Goal: Task Accomplishment & Management: Complete application form

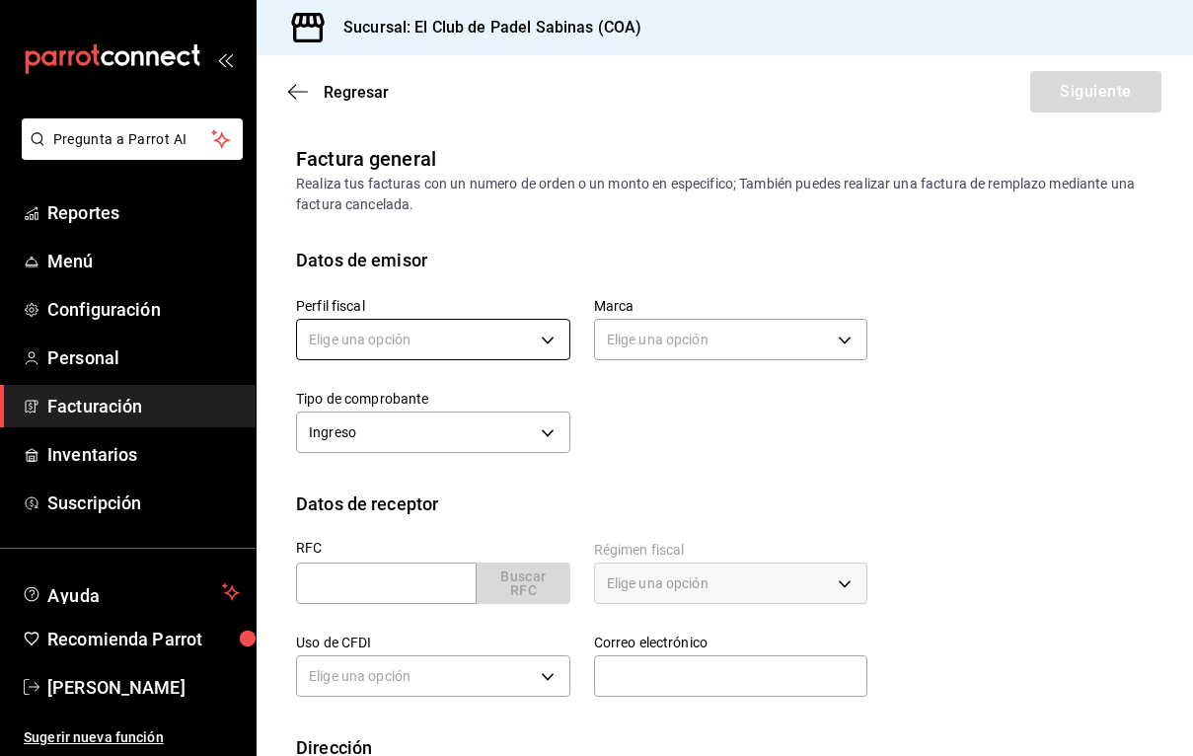
click at [437, 331] on body "Pregunta a Parrot AI Reportes Menú Configuración Personal Facturación Inventari…" at bounding box center [596, 378] width 1193 height 756
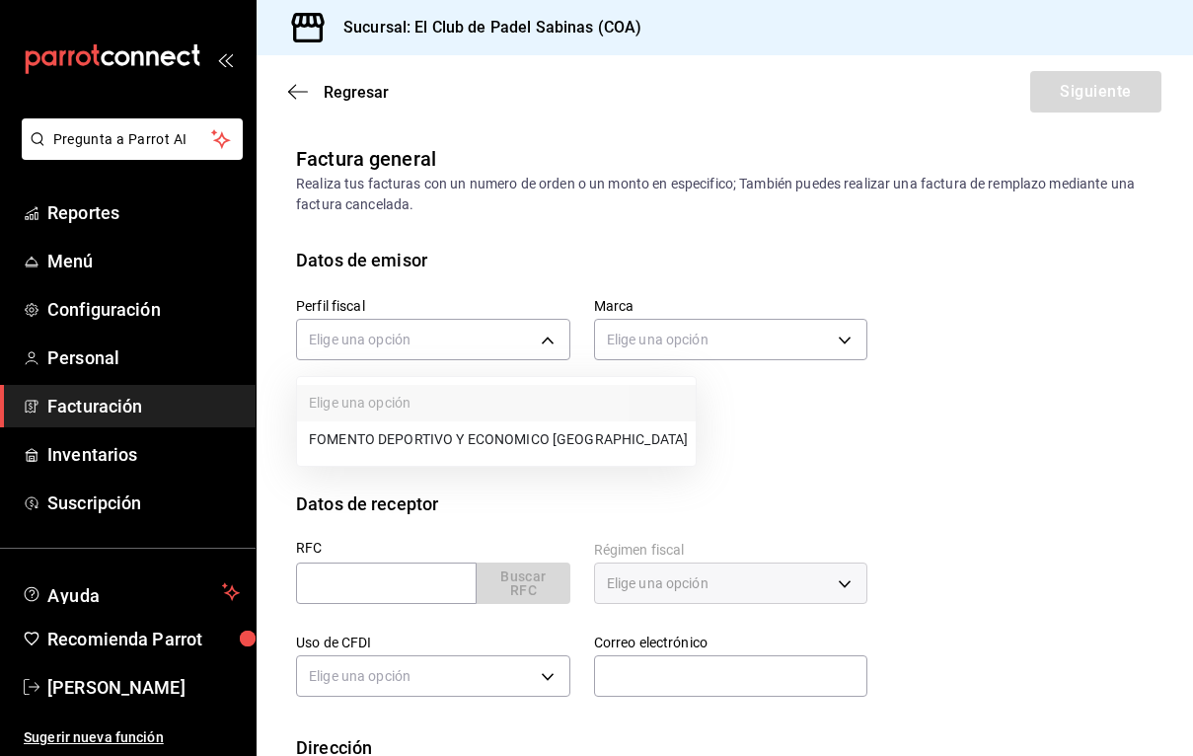
click at [417, 453] on li "FOMENTO DEPORTIVO Y ECONOMICO [GEOGRAPHIC_DATA]" at bounding box center [496, 440] width 399 height 37
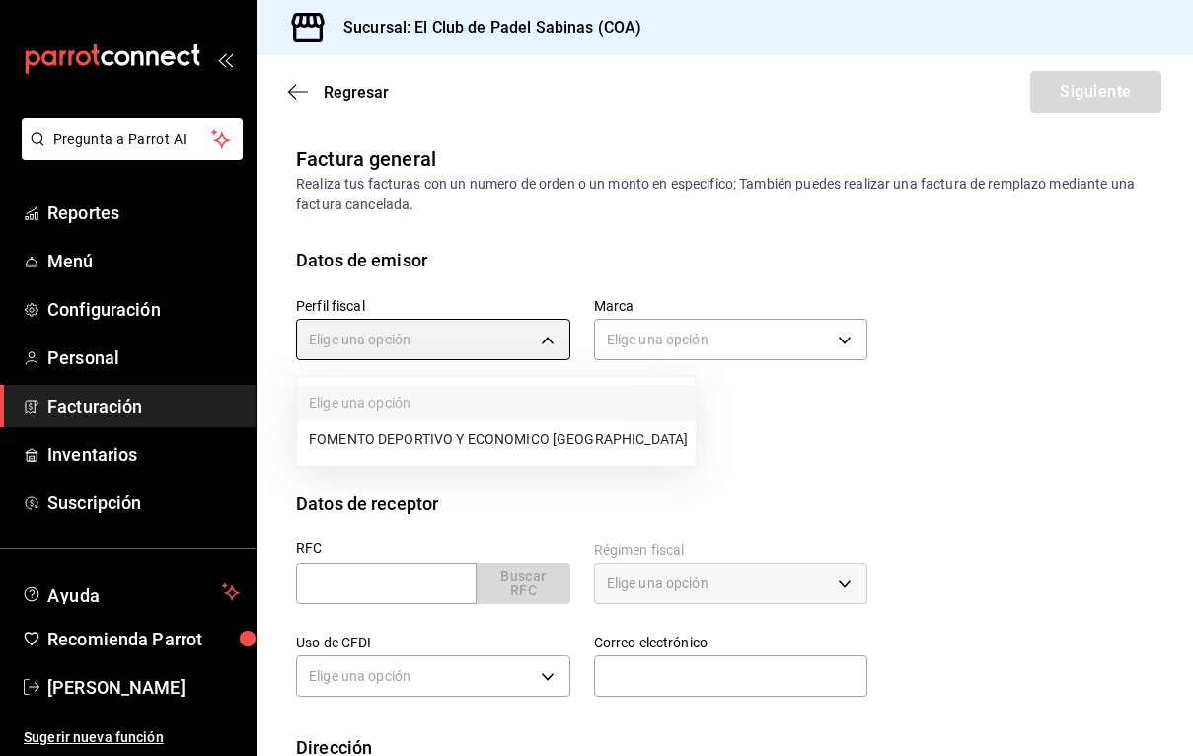
type input "80ce058d-fb72-4902-a6f5-2d11ac605ab7"
type input "21e8b40d-48d4-4016-ab2e-0d0124ac4b5e"
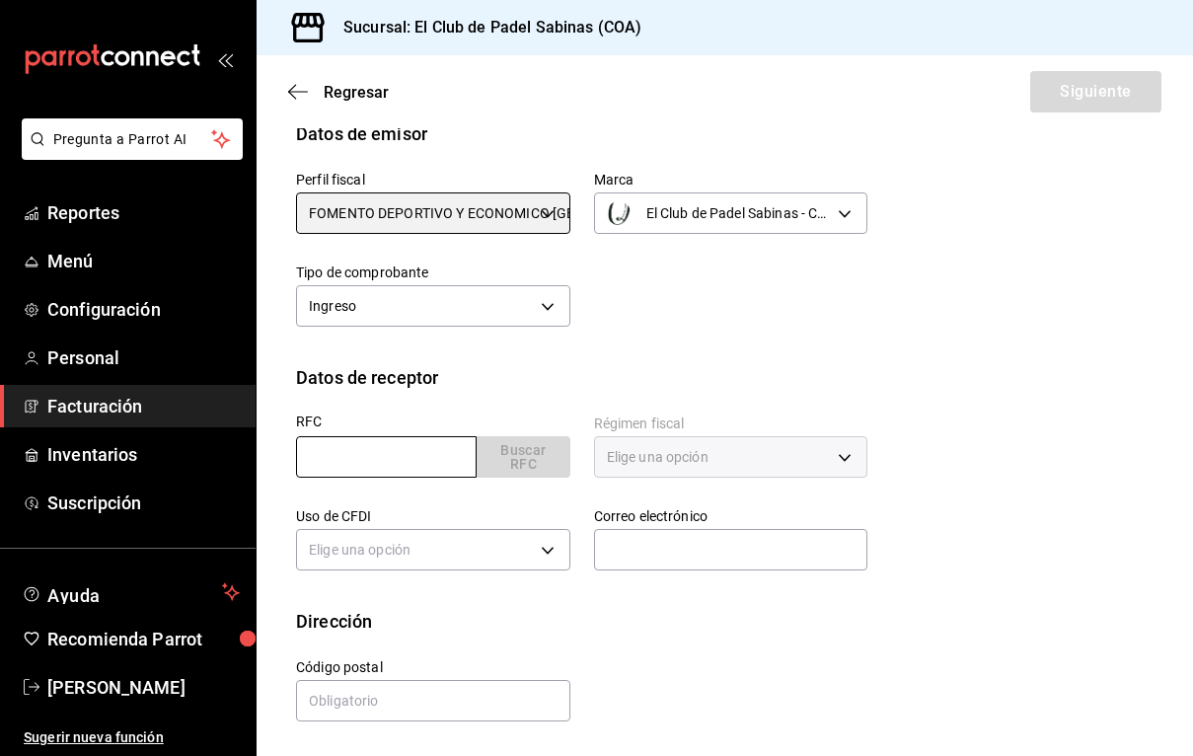
scroll to position [126, 0]
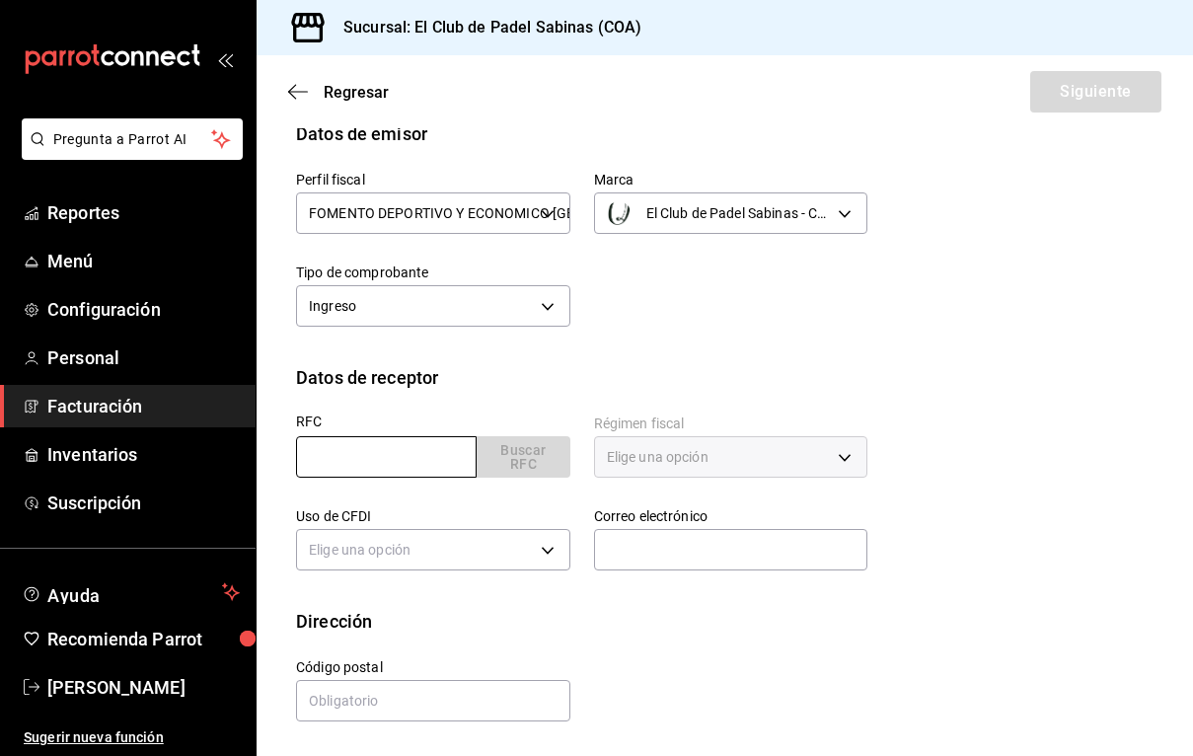
click at [419, 448] on input "text" at bounding box center [386, 456] width 181 height 41
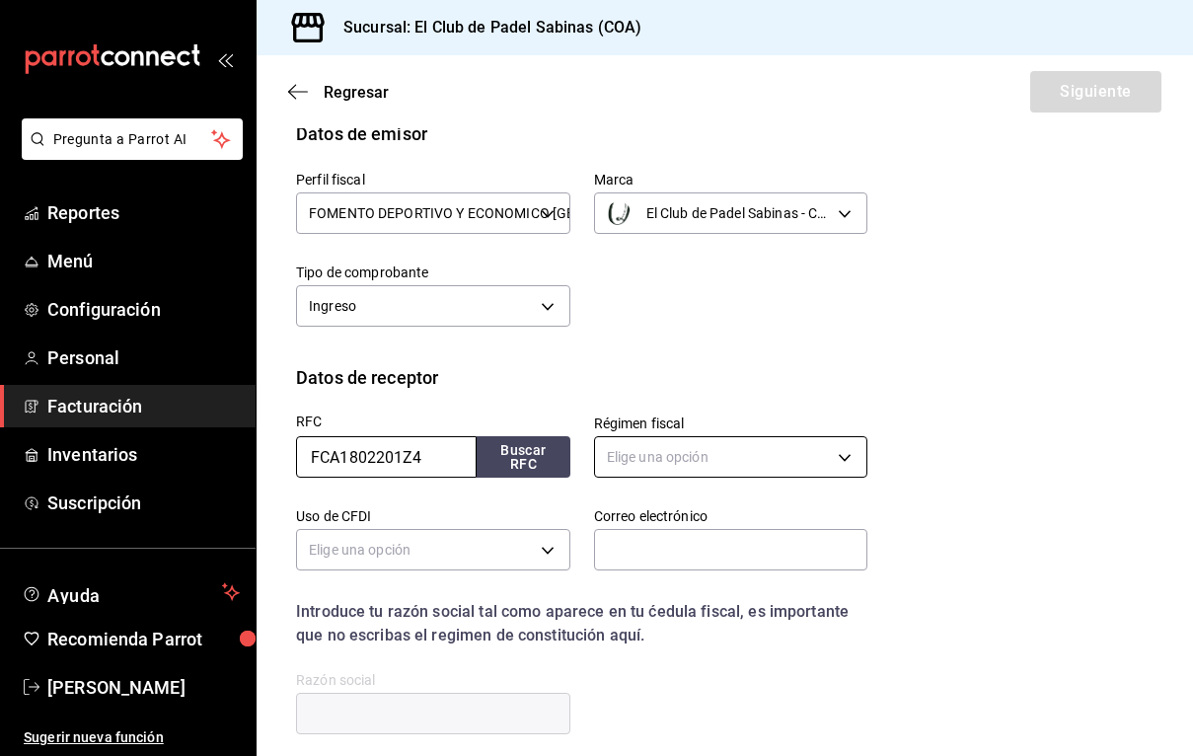
type input "FCA1802201Z4"
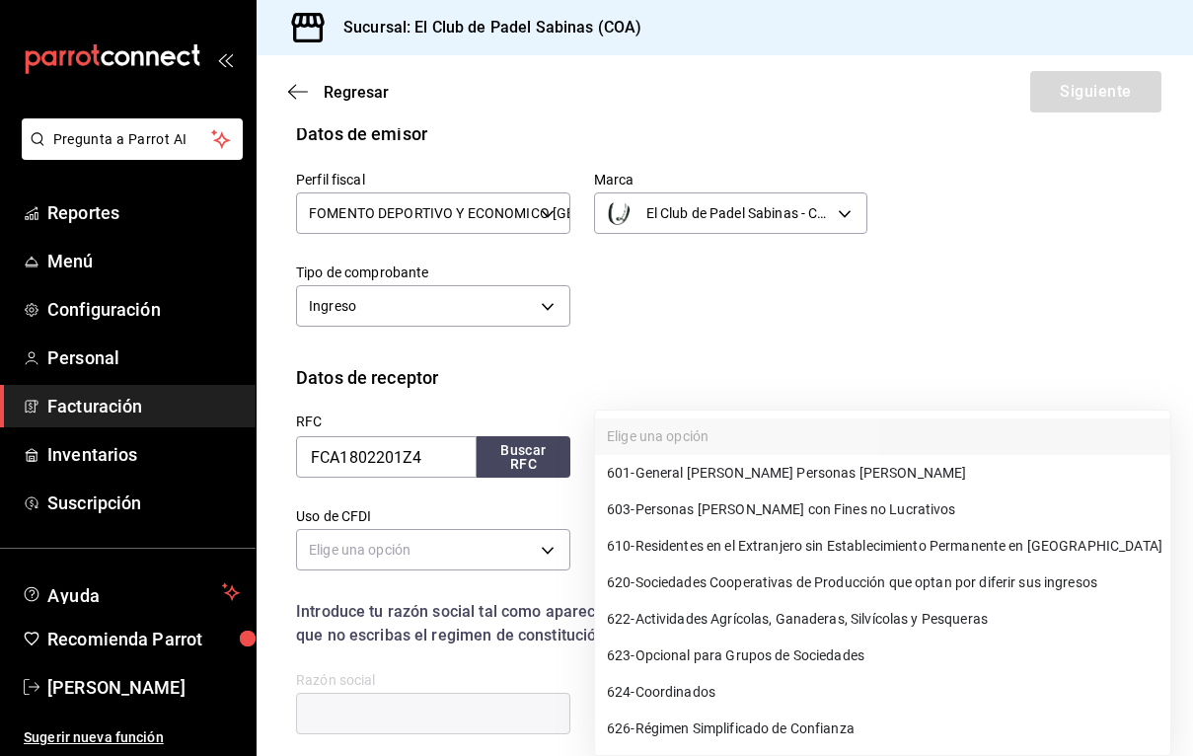
click at [675, 465] on body "Pregunta a Parrot AI Reportes Menú Configuración Personal Facturación Inventari…" at bounding box center [596, 378] width 1193 height 756
click at [688, 481] on span "601 - General [PERSON_NAME] Personas [PERSON_NAME]" at bounding box center [786, 473] width 359 height 21
type input "601"
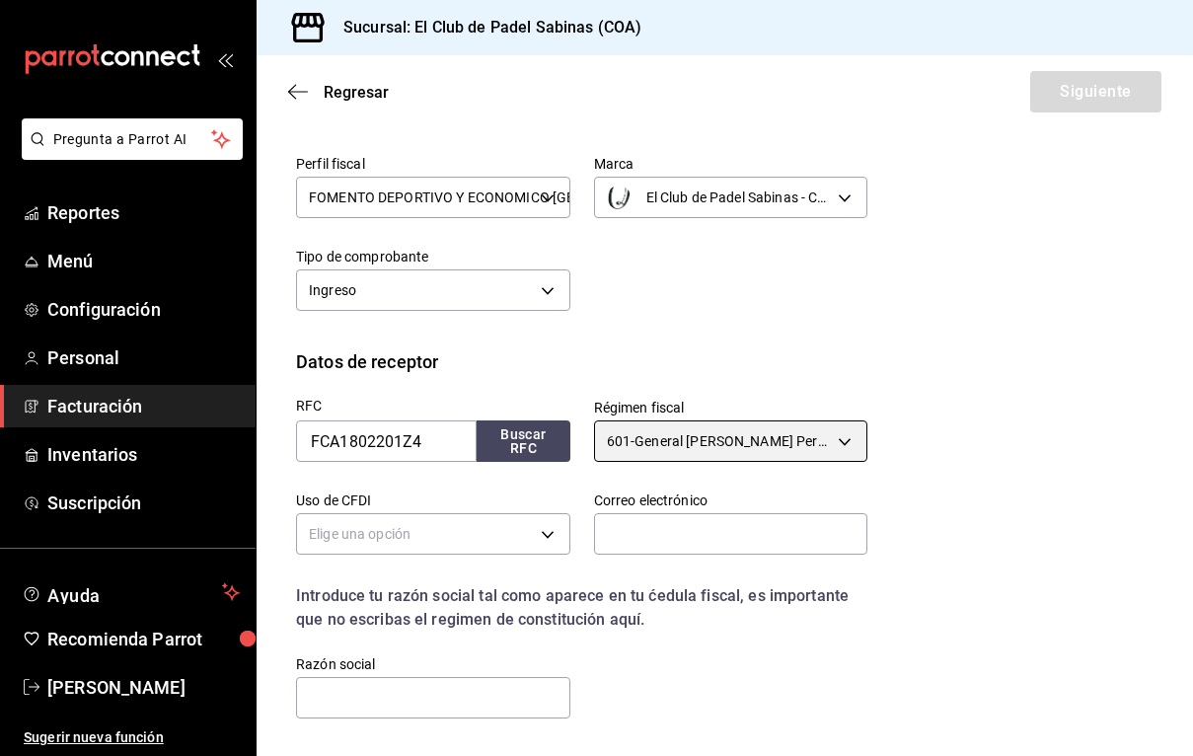
scroll to position [143, 0]
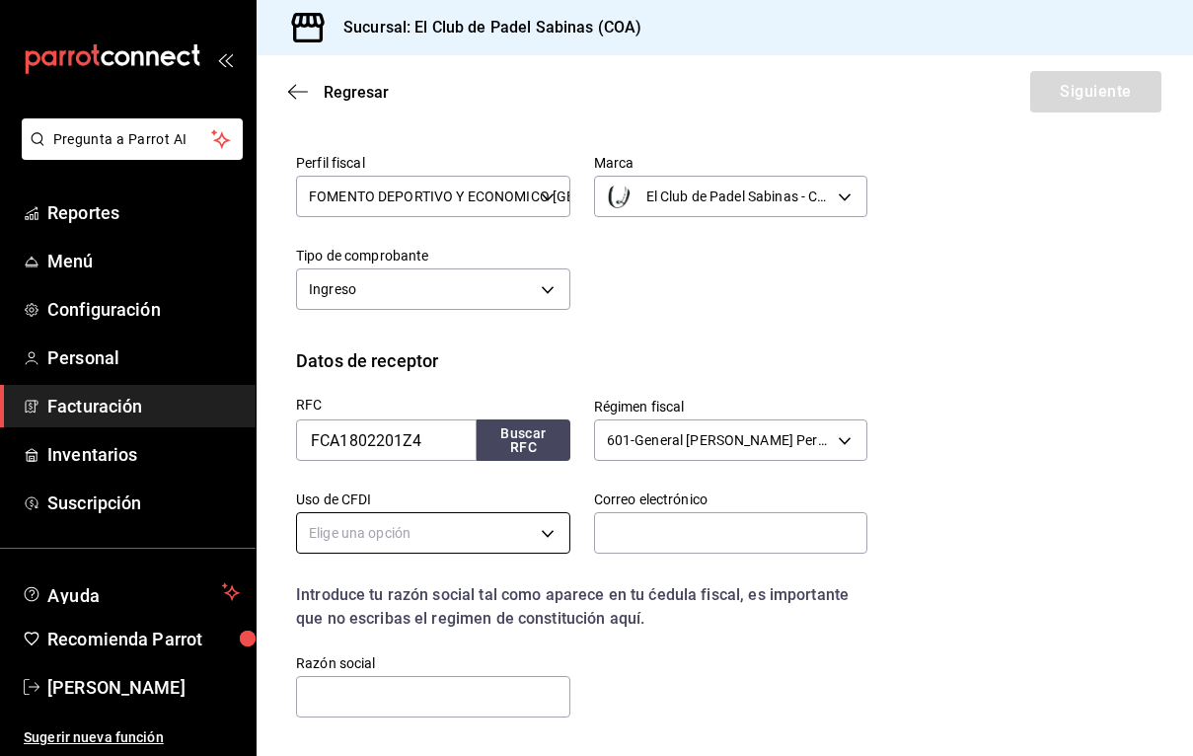
click at [409, 535] on body "Pregunta a Parrot AI Reportes Menú Configuración Personal Facturación Inventari…" at bounding box center [596, 378] width 1193 height 756
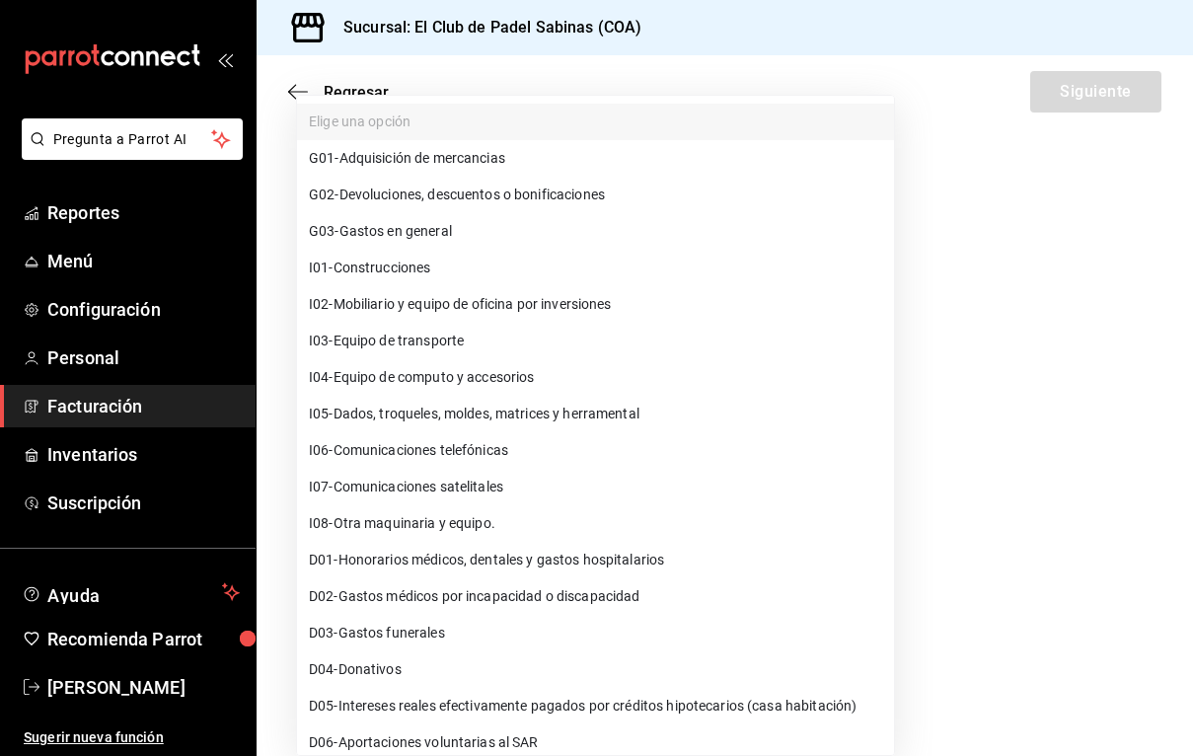
click at [489, 242] on li "G03 - Gastos en general" at bounding box center [595, 231] width 597 height 37
type input "G03"
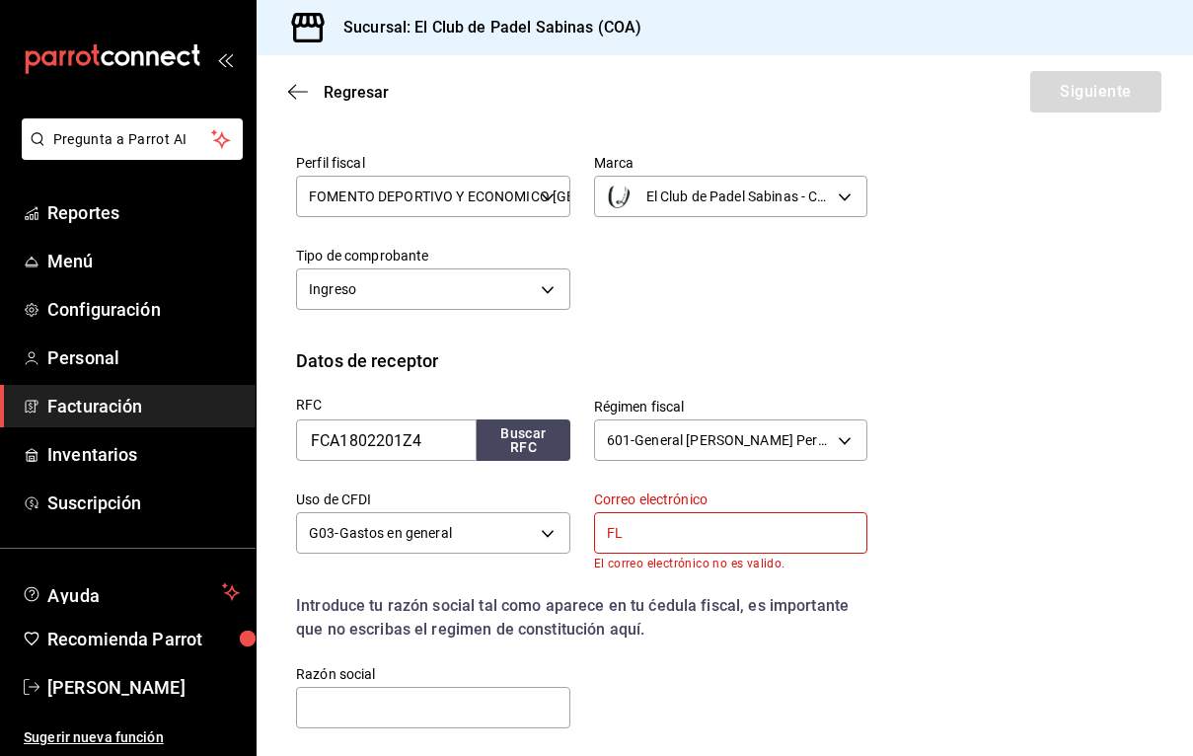
type input "F"
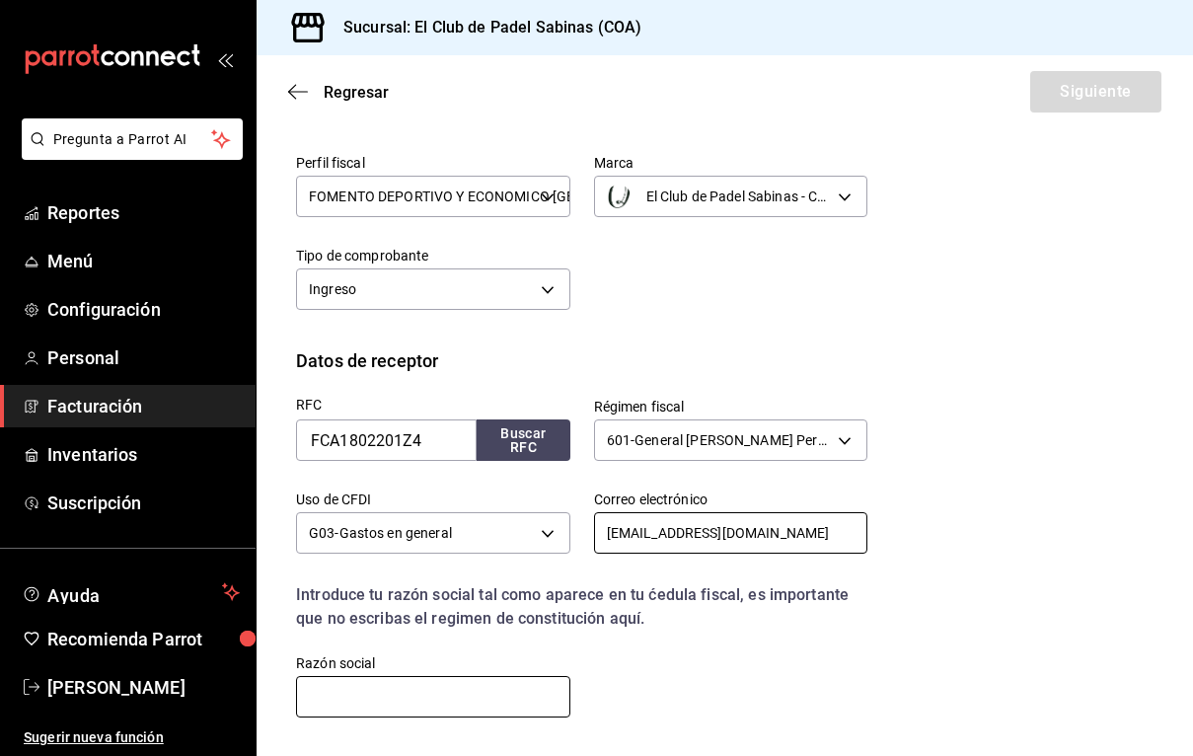
type input "[EMAIL_ADDRESS][DOMAIN_NAME]"
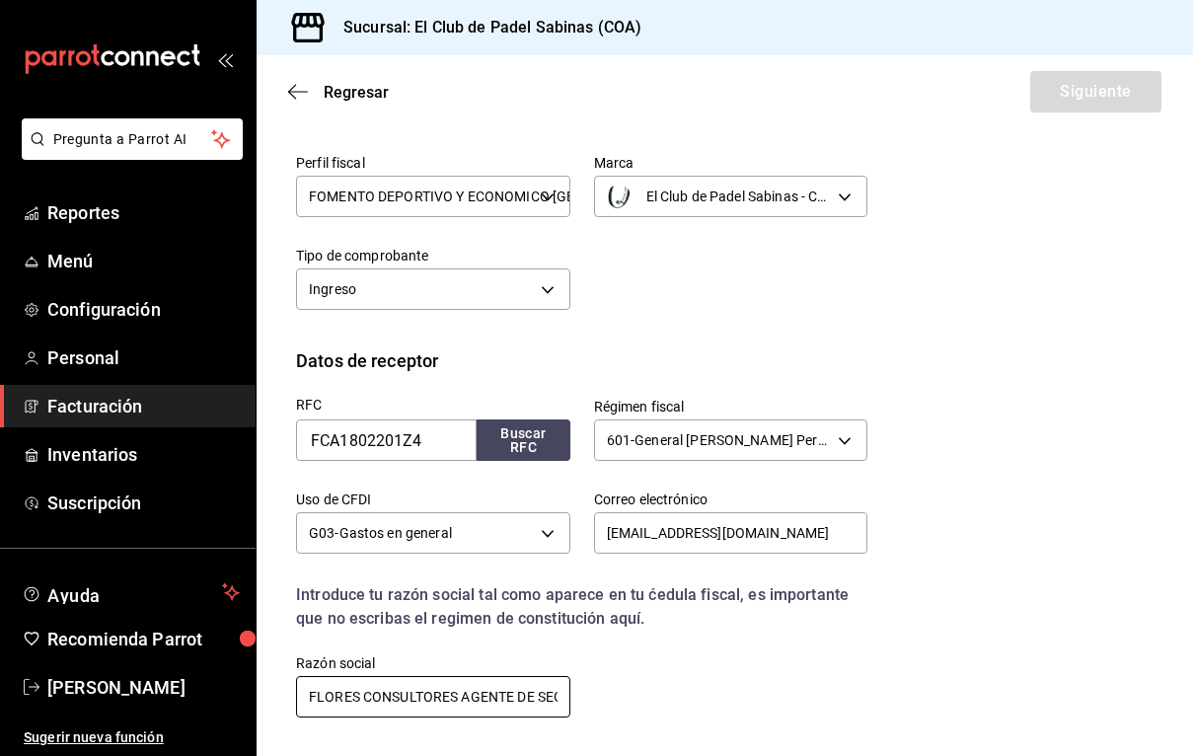
type input "FLORES CONSULTORES AGENTE DE SEGUROS Y DE FIANZAS"
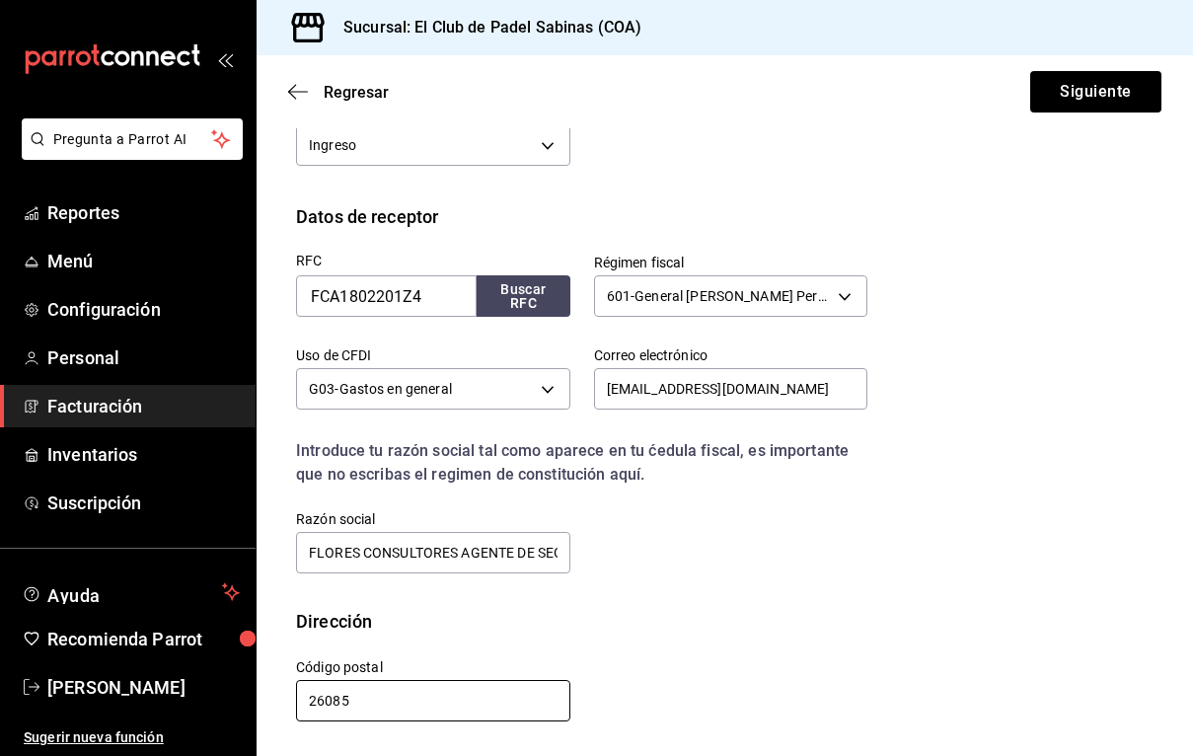
scroll to position [0, 0]
type input "26085"
click at [1074, 88] on button "Siguiente" at bounding box center [1096, 91] width 131 height 41
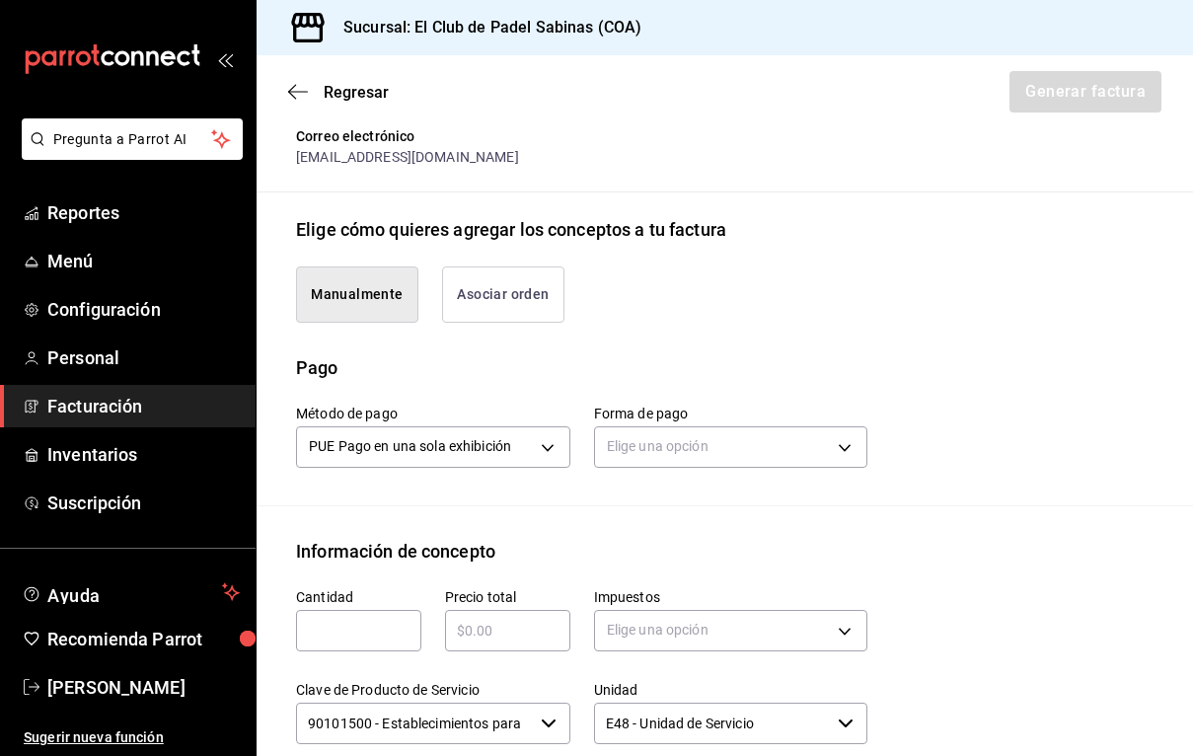
scroll to position [474, 0]
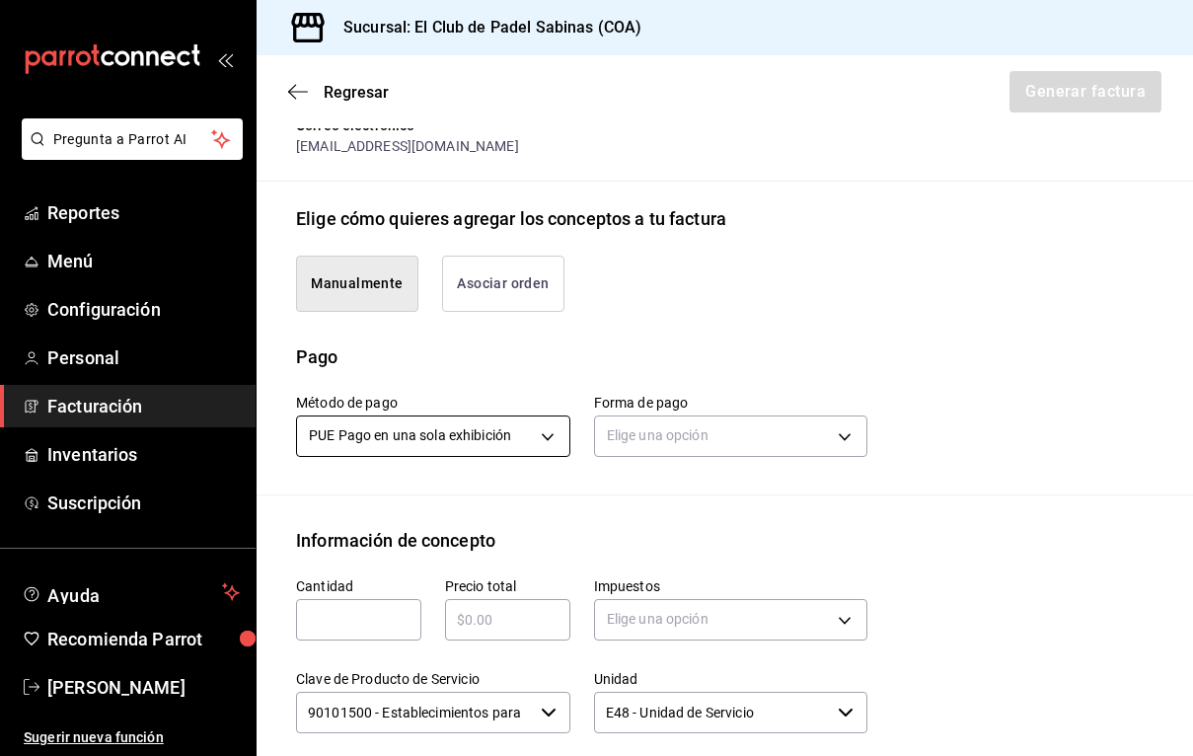
click at [551, 416] on body "Pregunta a Parrot AI Reportes Menú Configuración Personal Facturación Inventari…" at bounding box center [596, 378] width 1193 height 756
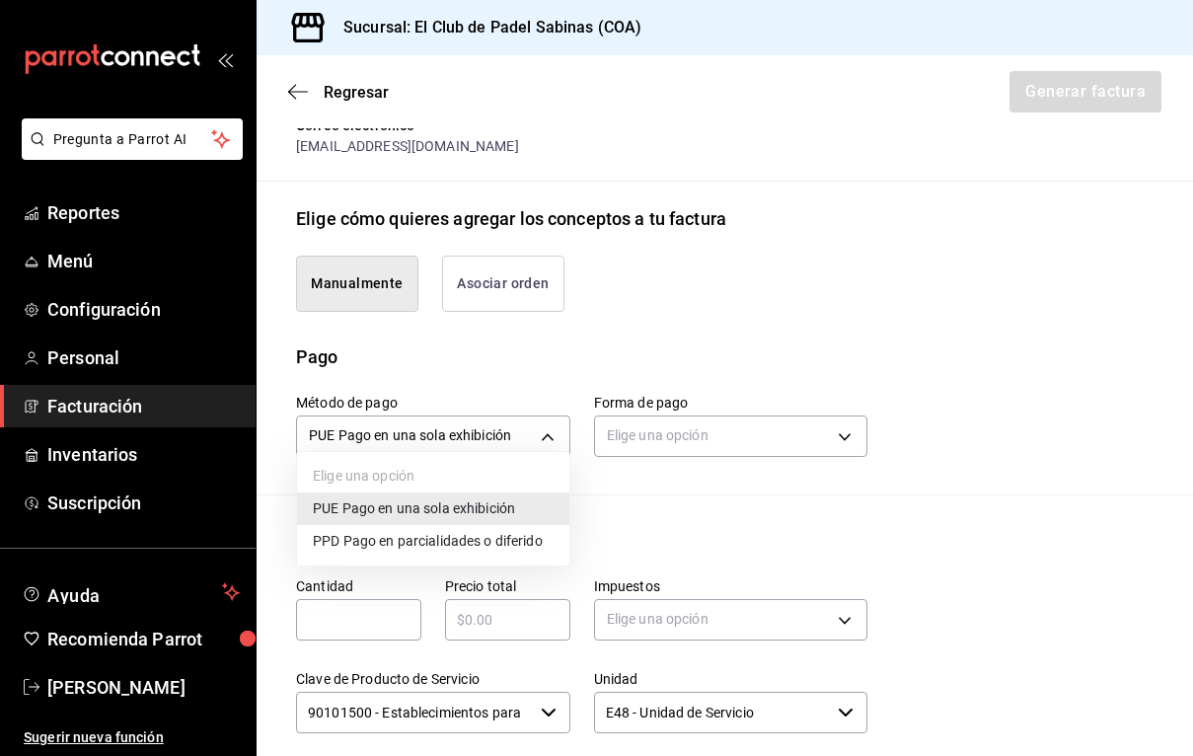
click at [518, 512] on li "PUE Pago en una sola exhibición" at bounding box center [433, 509] width 272 height 33
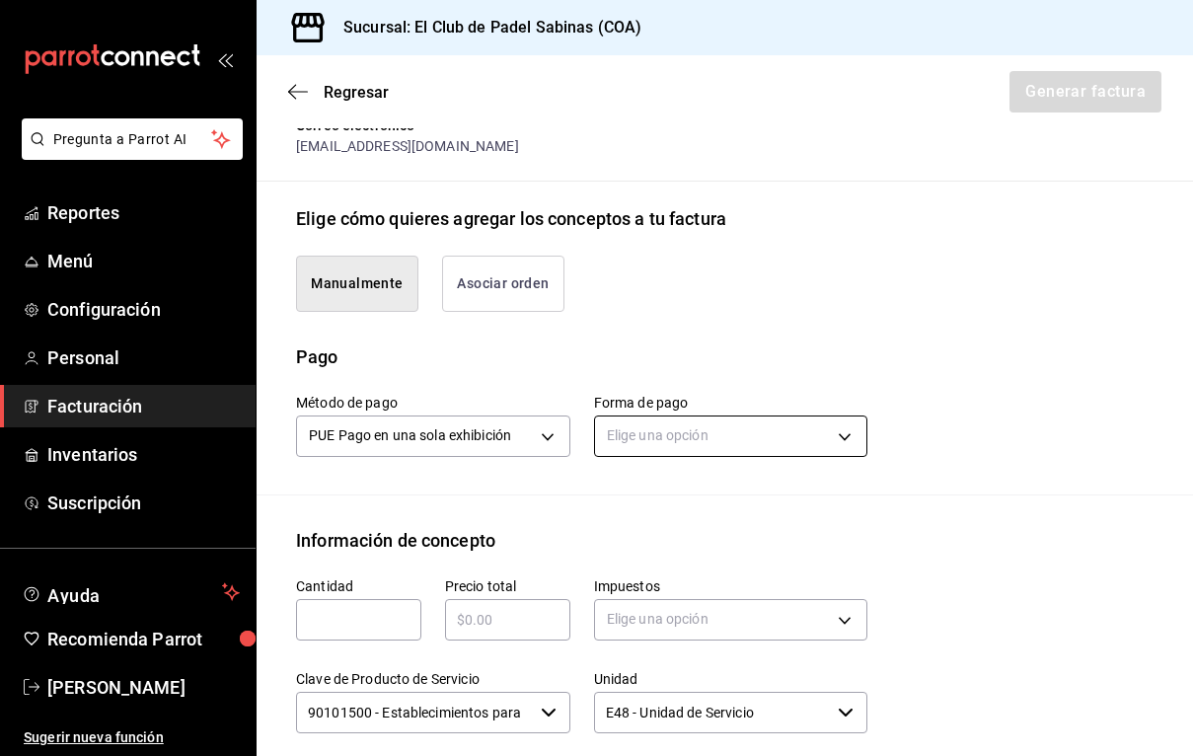
click at [638, 417] on body "Pregunta a Parrot AI Reportes Menú Configuración Personal Facturación Inventari…" at bounding box center [596, 378] width 1193 height 756
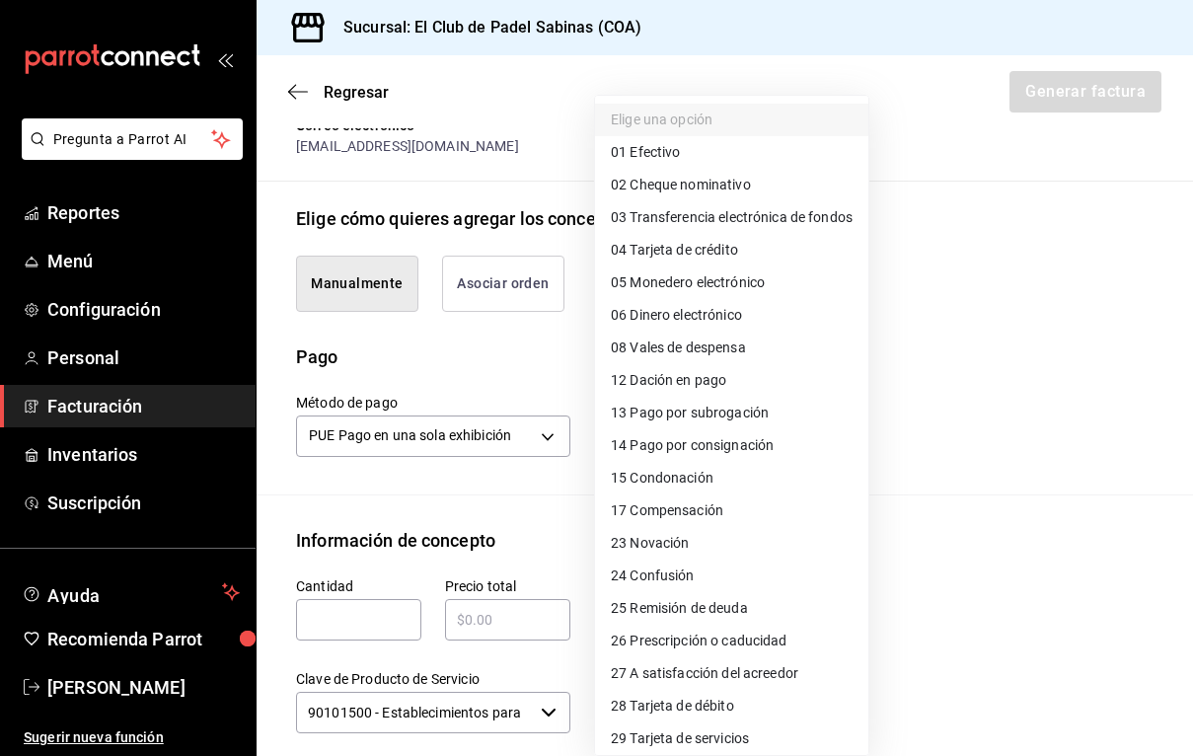
click at [763, 205] on li "03 Transferencia electrónica de fondos" at bounding box center [731, 217] width 273 height 33
type input "03"
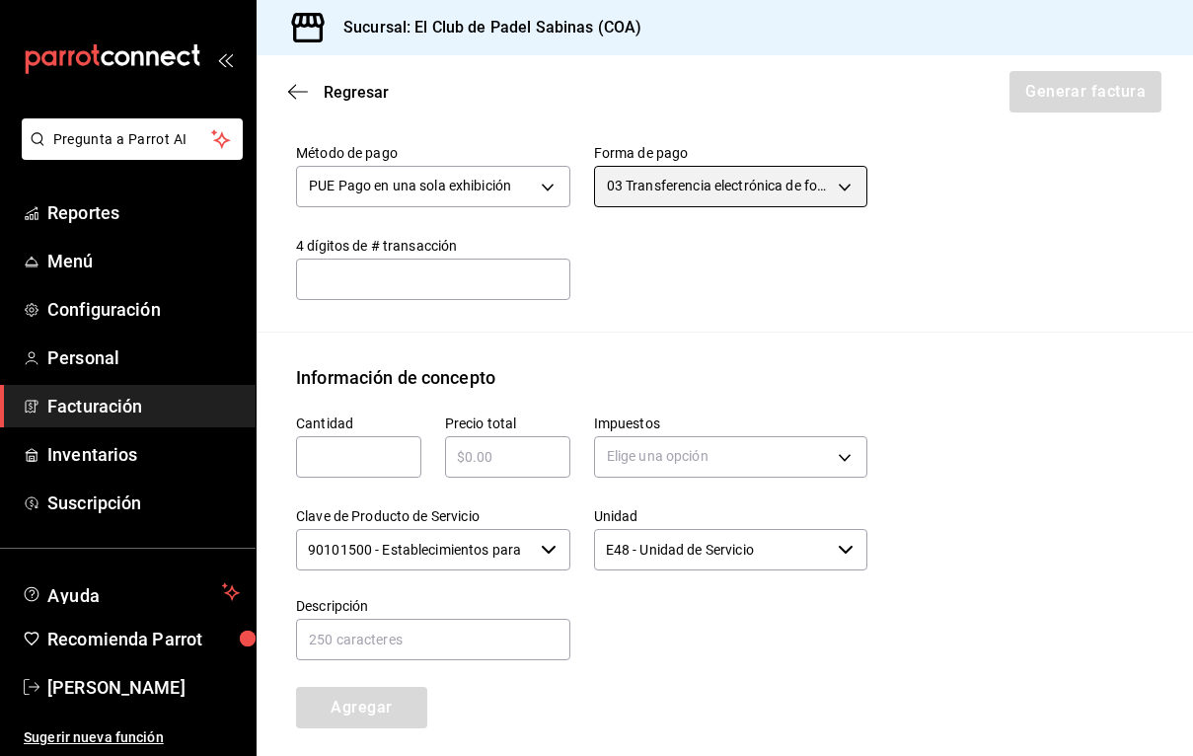
scroll to position [742, 0]
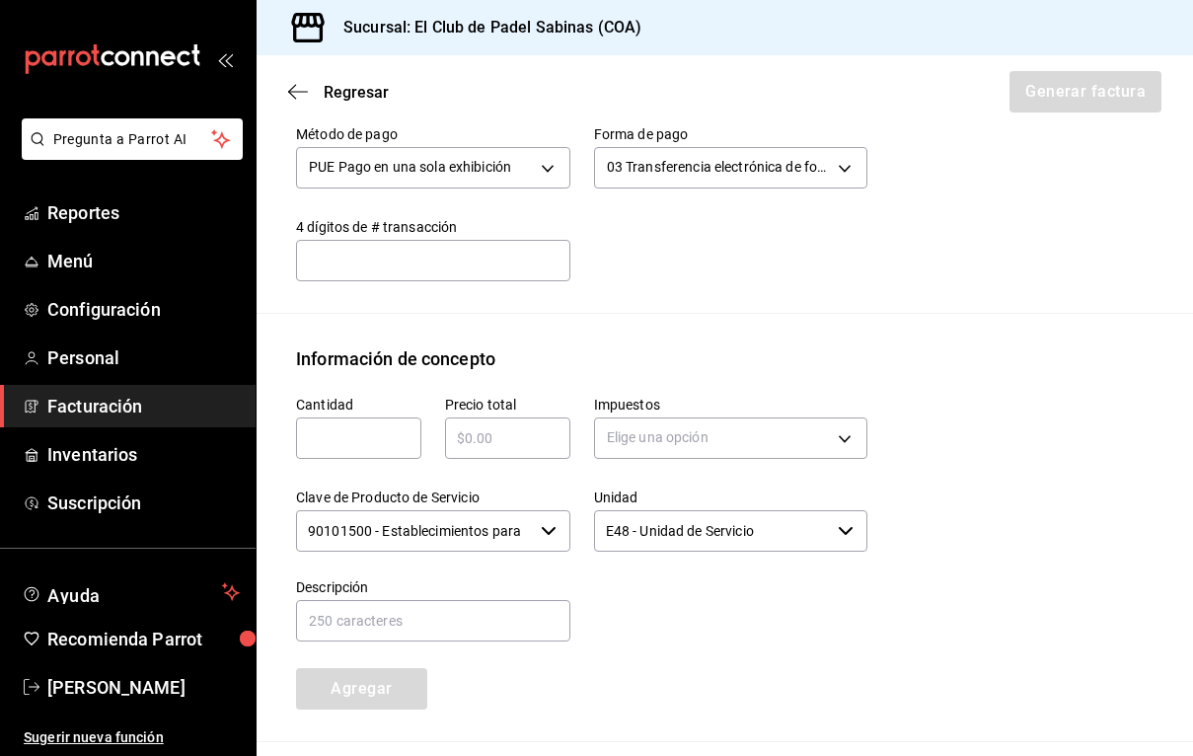
click at [404, 426] on input "text" at bounding box center [358, 438] width 125 height 24
type input "1"
click at [495, 431] on div "​" at bounding box center [507, 438] width 125 height 41
type input "$10440"
click at [777, 420] on body "Pregunta a Parrot AI Reportes Menú Configuración Personal Facturación Inventari…" at bounding box center [596, 378] width 1193 height 756
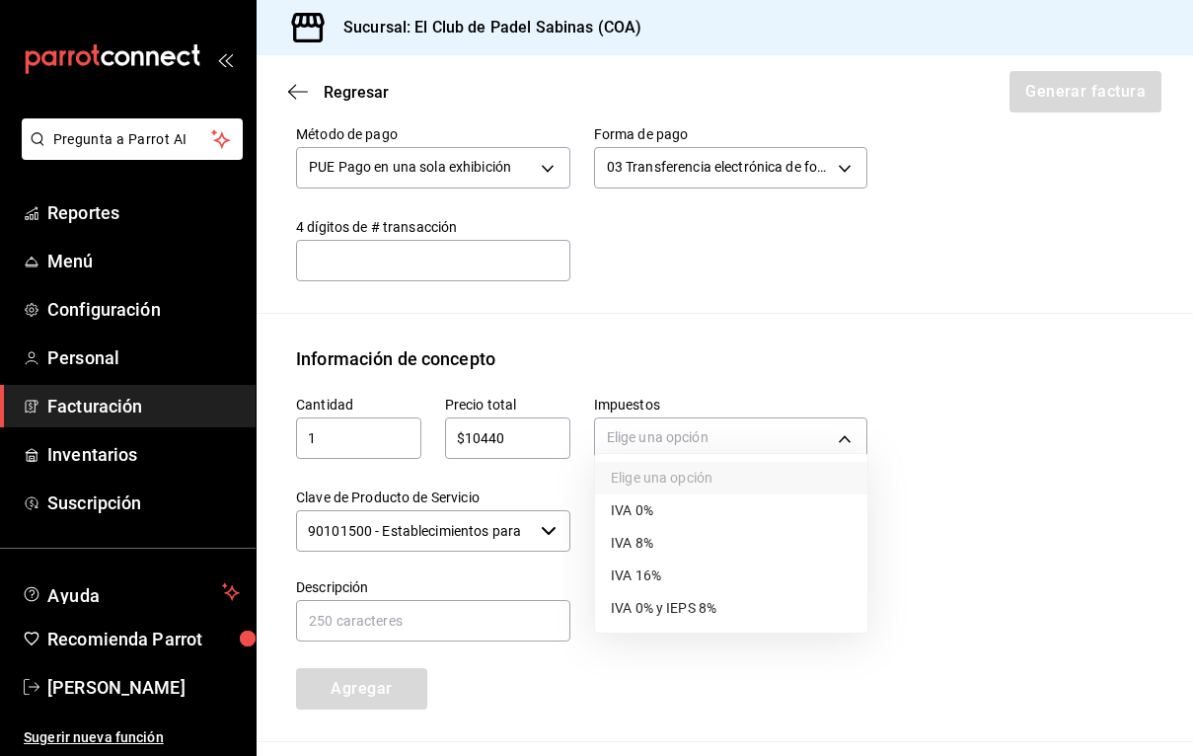
click at [720, 581] on li "IVA 16%" at bounding box center [731, 576] width 272 height 33
type input "IVA_16"
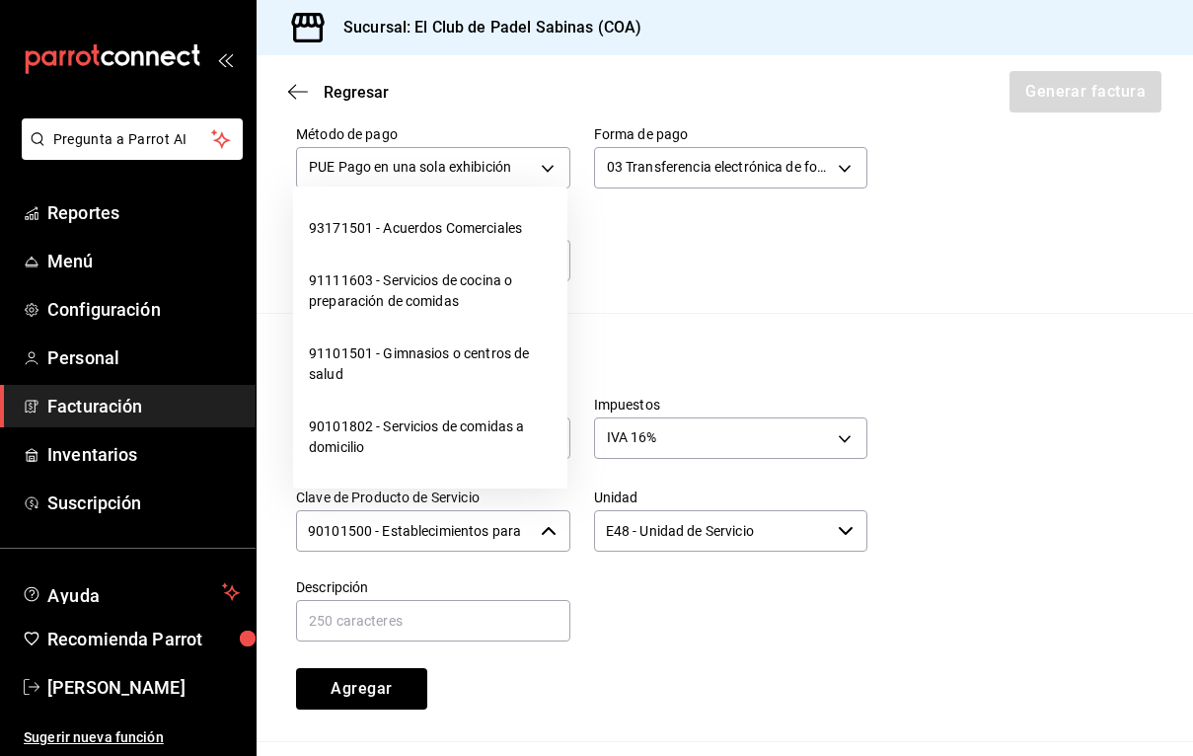
click at [475, 514] on input "90101500 - Establecimientos para comer y beber" at bounding box center [414, 530] width 237 height 41
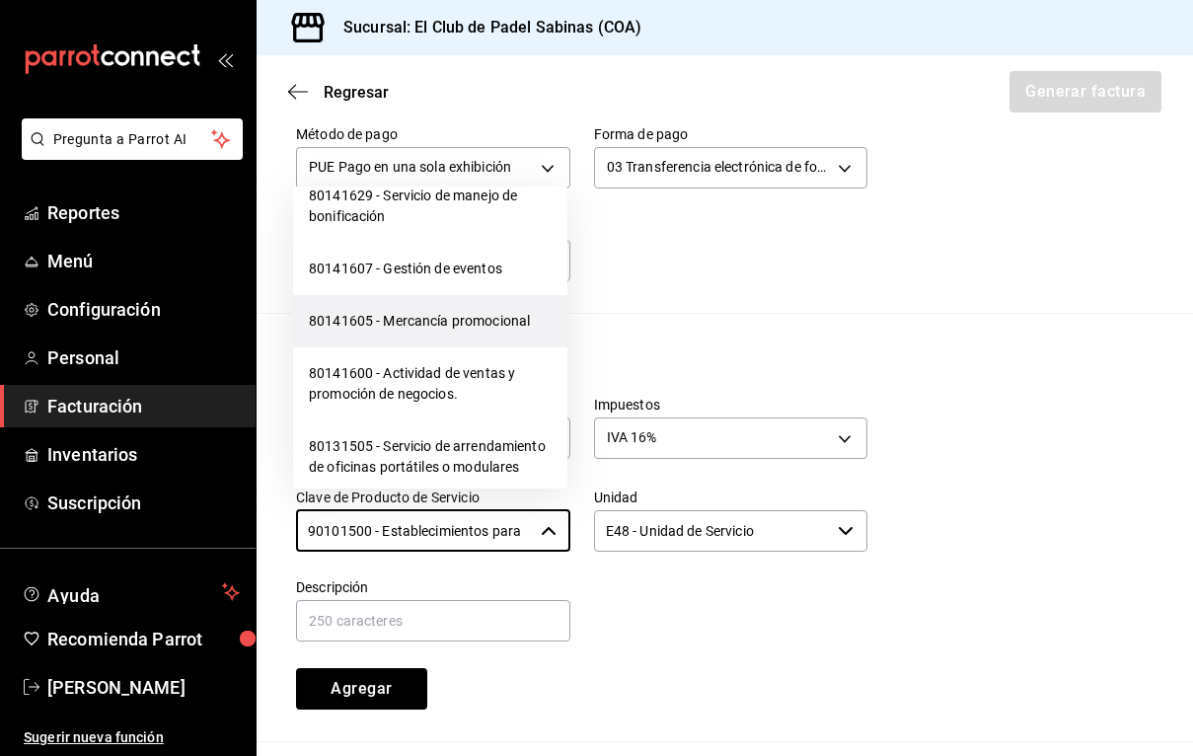
scroll to position [1818, 0]
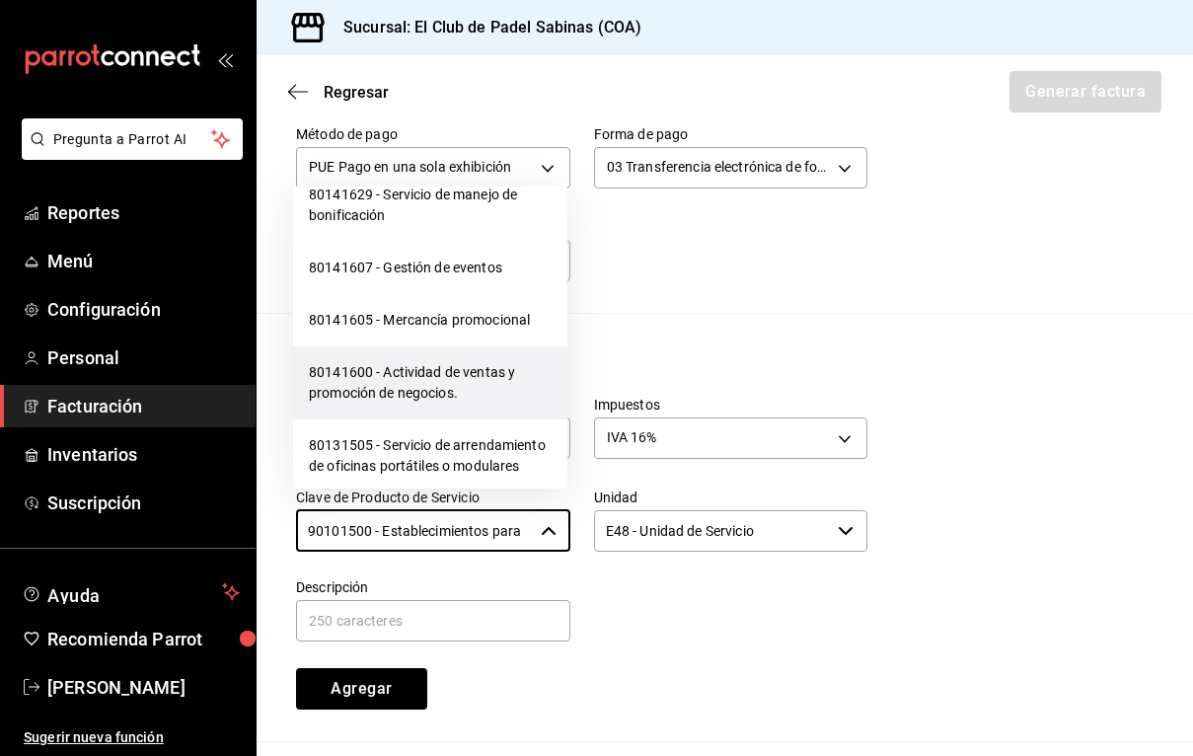
click at [464, 380] on li "80141600 - Actividad de ventas y promoción de negocios." at bounding box center [430, 382] width 274 height 73
type input "80141600 - Actividad de ventas y promoción de negocios."
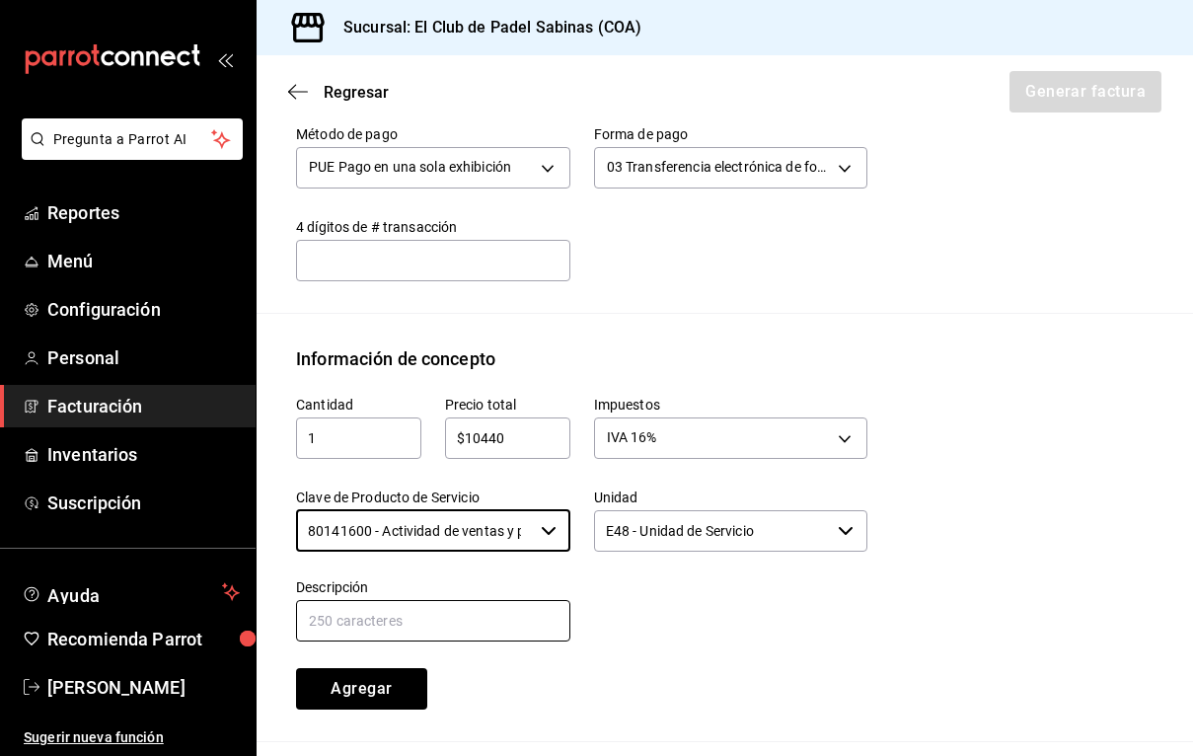
click at [501, 600] on input "text" at bounding box center [433, 620] width 274 height 41
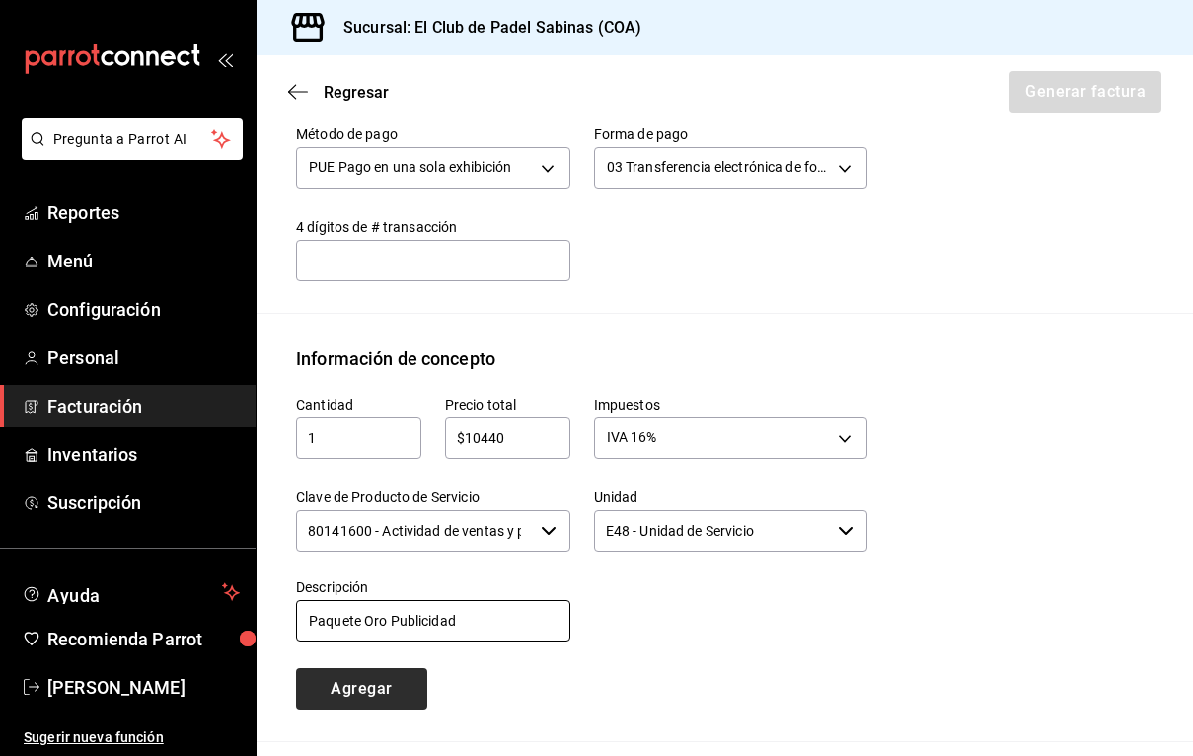
type input "Paquete Oro Publicidad"
click at [371, 668] on button "Agregar" at bounding box center [361, 688] width 131 height 41
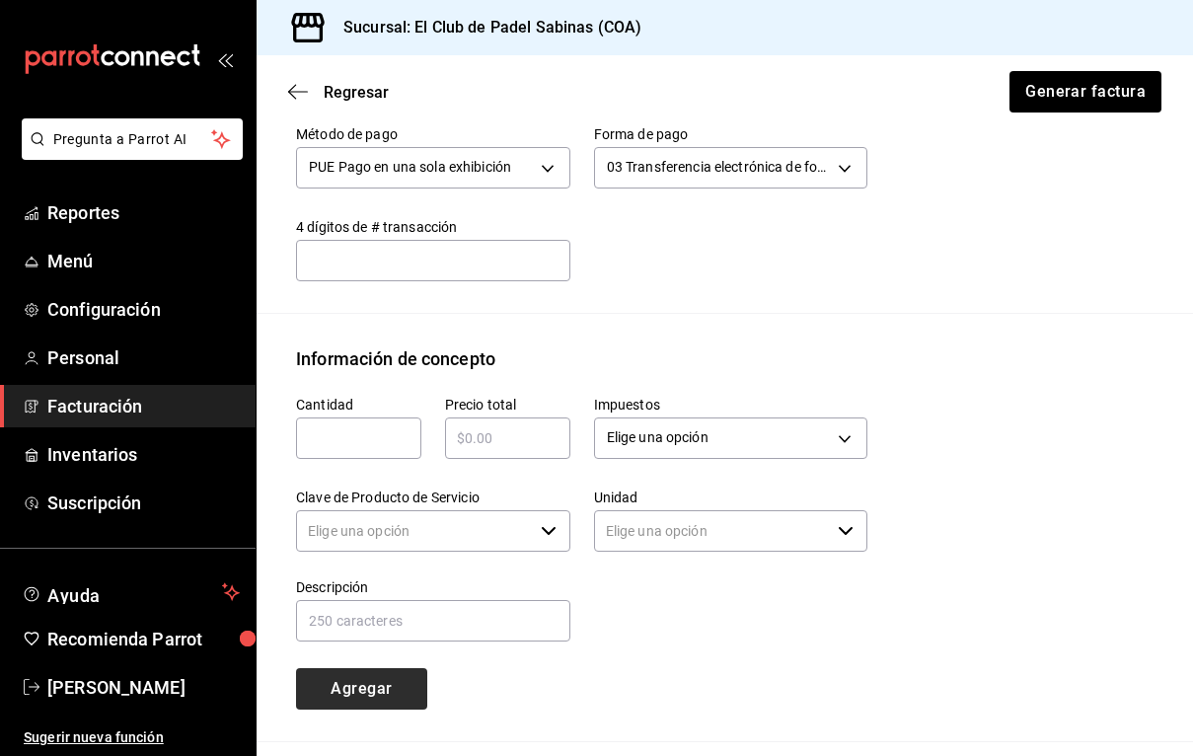
type input "90101500 - Establecimientos para comer y beber"
type input "E48 - Unidad de Servicio"
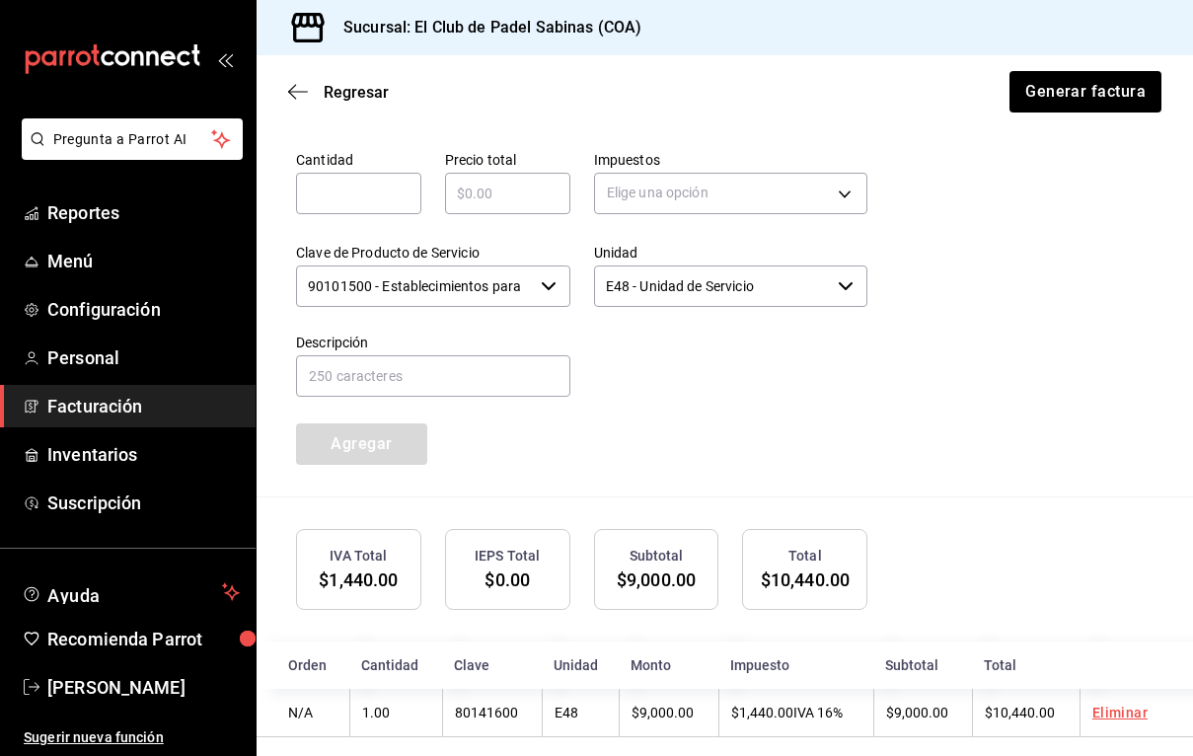
scroll to position [986, 0]
click at [1073, 96] on button "Generar factura" at bounding box center [1085, 91] width 154 height 41
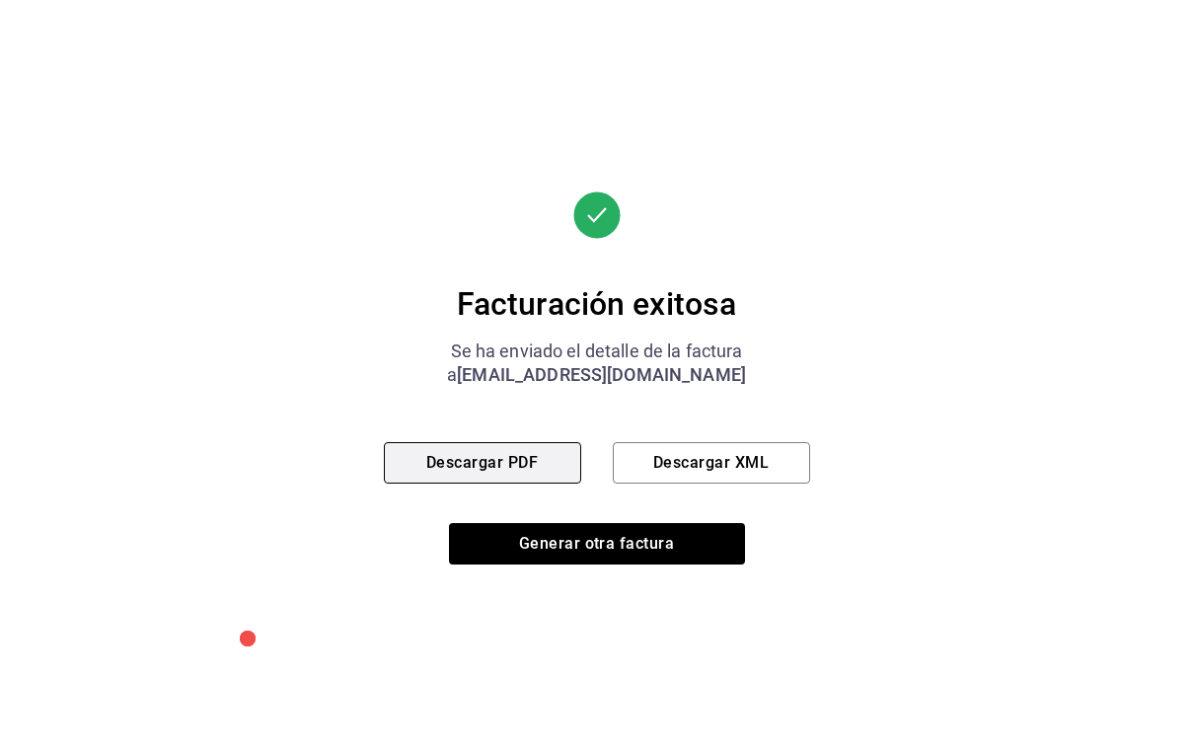
click at [559, 456] on button "Descargar PDF" at bounding box center [482, 462] width 197 height 41
